Goal: Find specific page/section: Find specific page/section

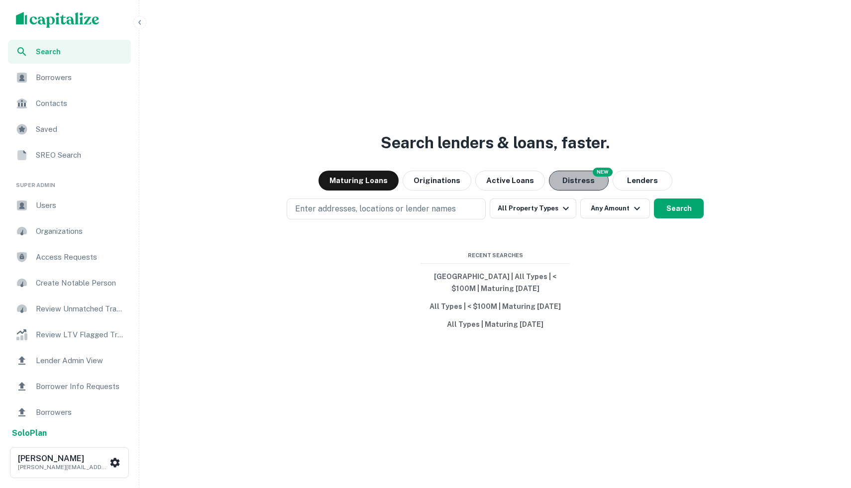
click at [586, 183] on button "Distress" at bounding box center [579, 181] width 60 height 20
click at [366, 176] on button "Maturing Loans" at bounding box center [358, 181] width 80 height 20
click at [48, 74] on span "Borrowers" at bounding box center [80, 78] width 89 height 12
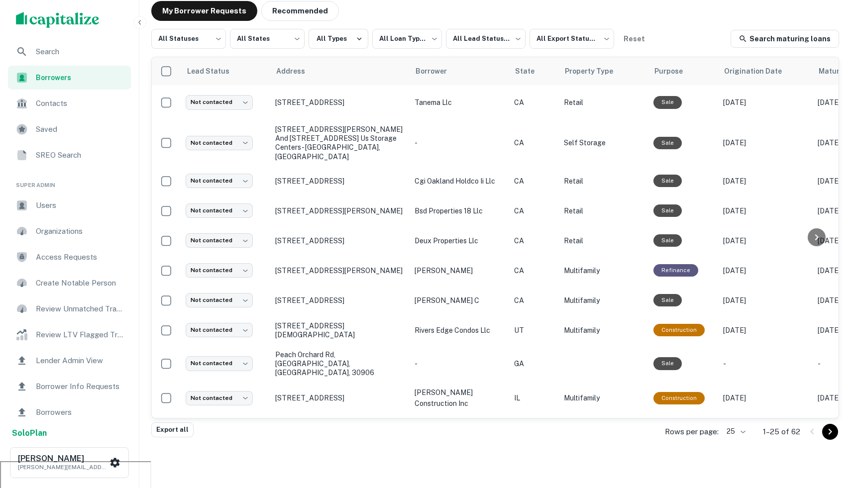
click at [64, 56] on span "Search" at bounding box center [80, 52] width 89 height 12
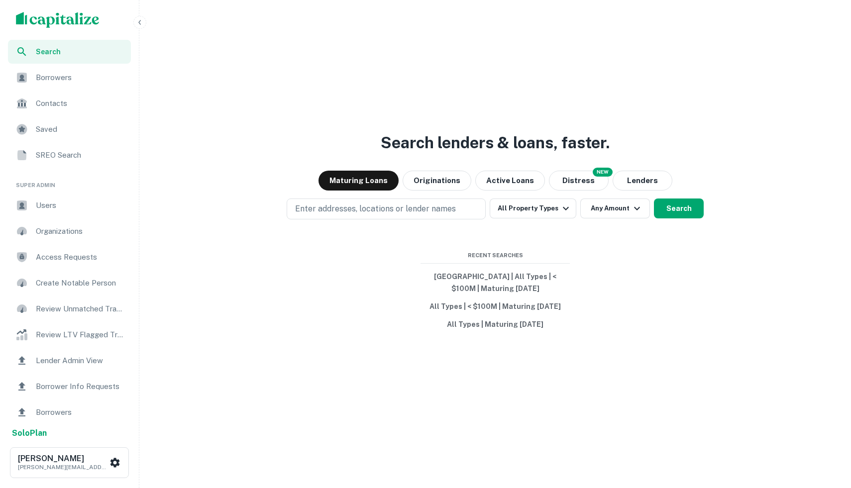
click at [352, 225] on div "Search lenders & loans, faster. Maturing Loans Originations Active Loans NEW Di…" at bounding box center [494, 268] width 703 height 488
click at [347, 215] on button "Enter addresses, locations or lender names" at bounding box center [386, 208] width 199 height 21
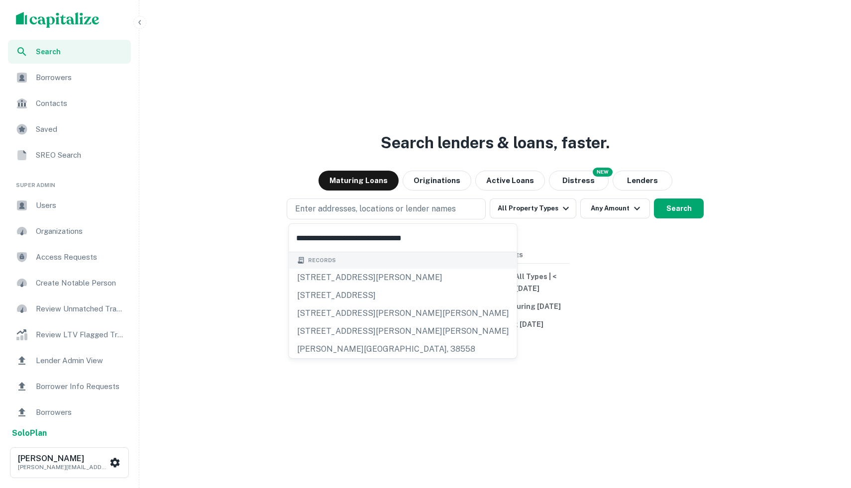
type input "**********"
